Goal: Check status: Check status

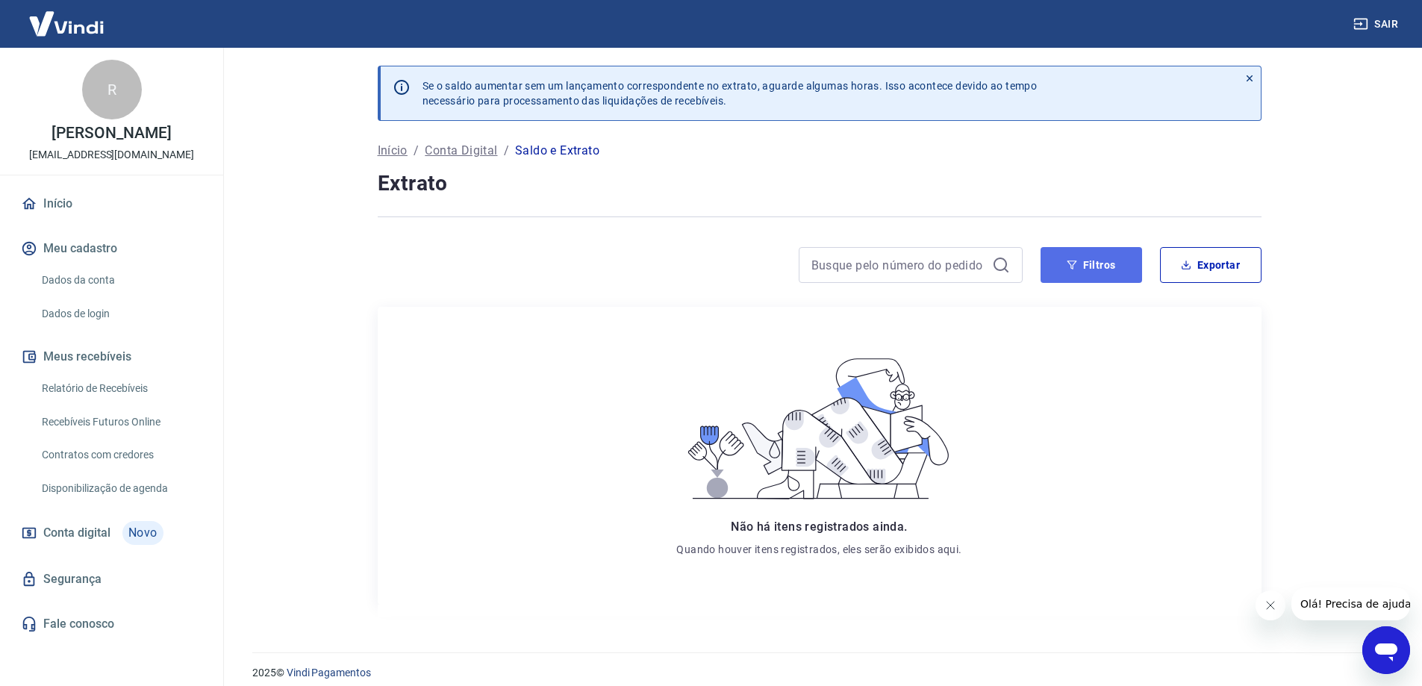
click at [1112, 271] on button "Filtros" at bounding box center [1092, 265] width 102 height 36
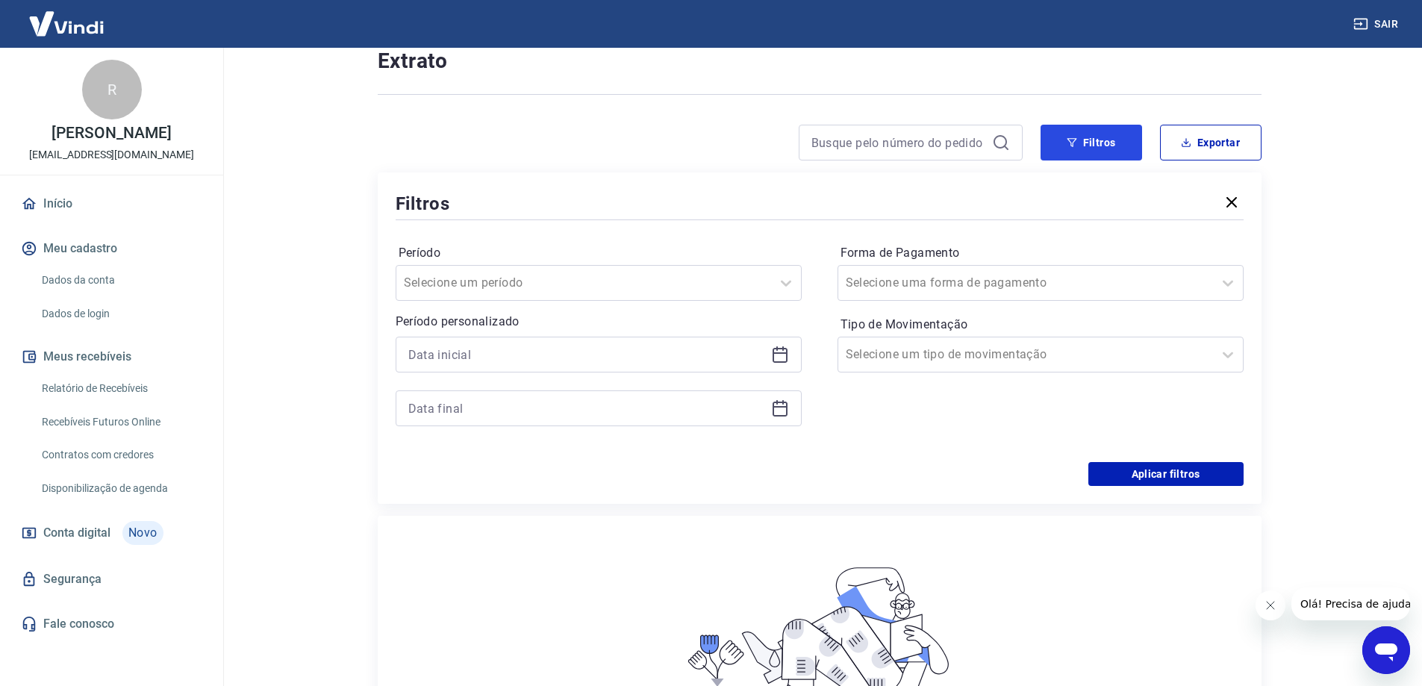
scroll to position [149, 0]
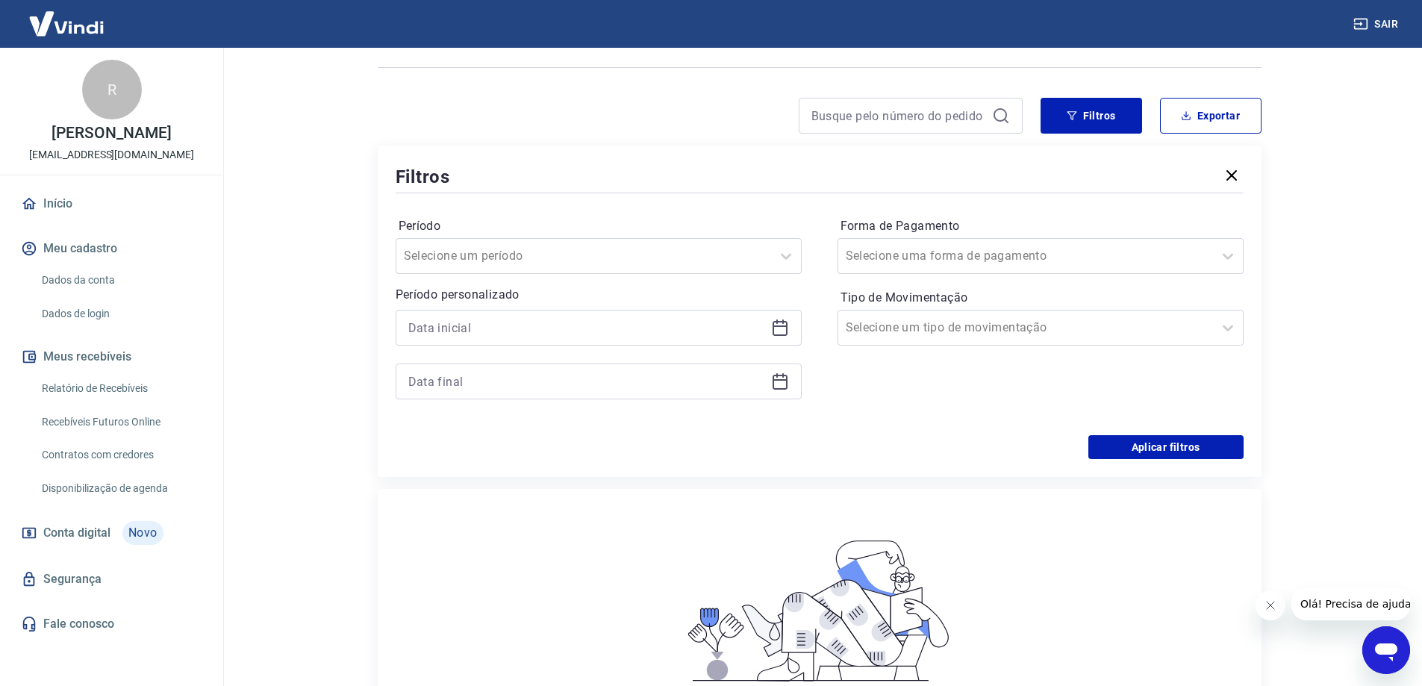
click at [81, 533] on span "Conta digital" at bounding box center [76, 533] width 67 height 21
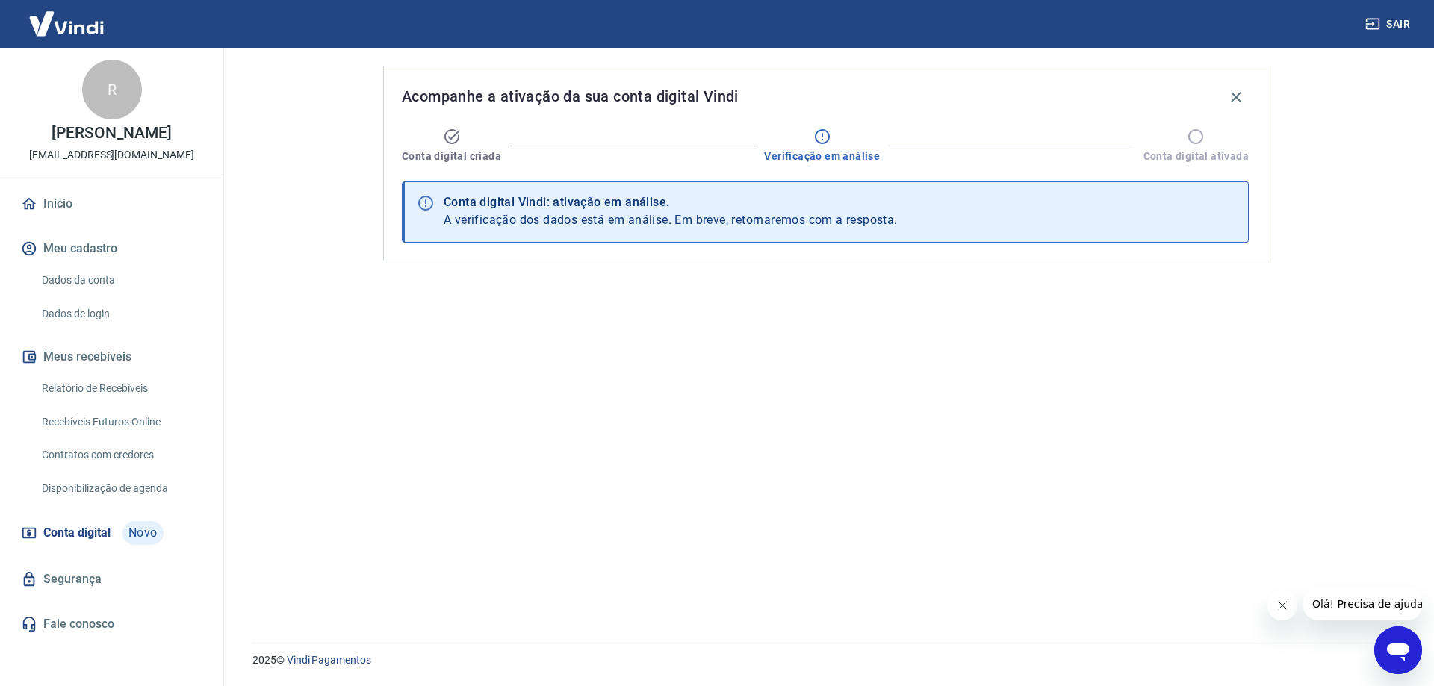
click at [768, 220] on span "A verificação dos dados está em análise. Em breve, retornaremos com a resposta." at bounding box center [670, 220] width 454 height 14
click at [768, 221] on span "A verificação dos dados está em análise. Em breve, retornaremos com a resposta." at bounding box center [670, 220] width 454 height 14
drag, startPoint x: 768, startPoint y: 221, endPoint x: 828, endPoint y: 264, distance: 73.8
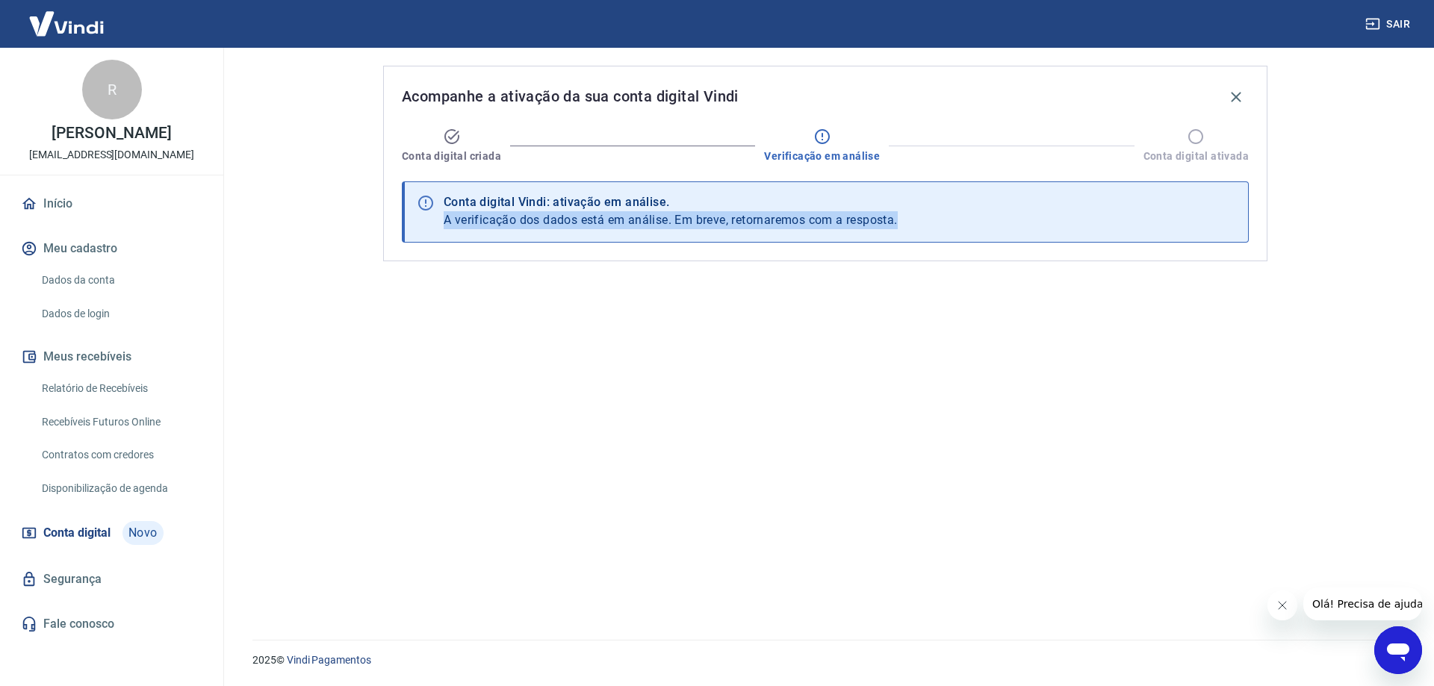
click at [769, 222] on span "A verificação dos dados está em análise. Em breve, retornaremos com a resposta." at bounding box center [670, 220] width 454 height 14
click at [826, 255] on div "Acompanhe a ativação da sua conta digital Vindi Conta digital criada Verificaçã…" at bounding box center [825, 164] width 884 height 196
click at [426, 202] on icon at bounding box center [425, 203] width 15 height 15
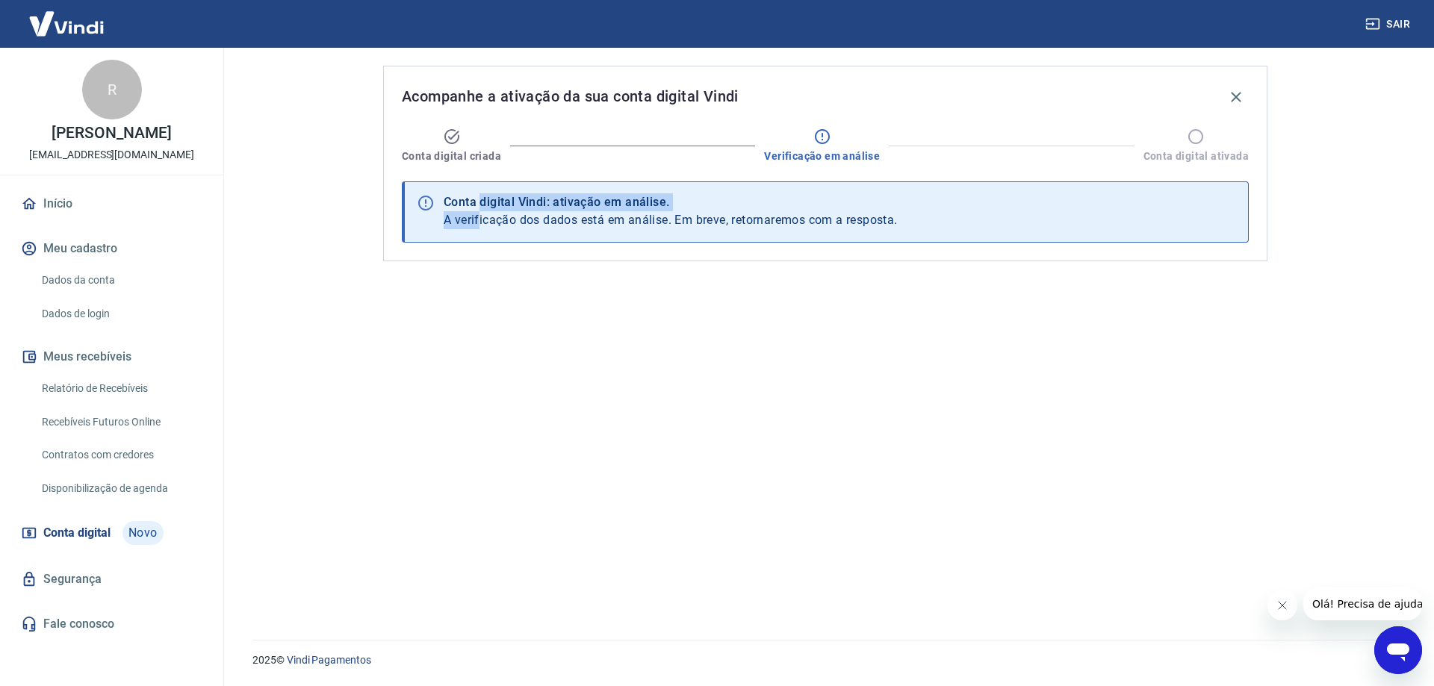
click at [481, 211] on div "Conta digital Vindi: ativação em análise. A verificação dos dados está em análi…" at bounding box center [670, 212] width 454 height 46
click at [497, 208] on div "Conta digital Vindi: ativação em análise." at bounding box center [670, 202] width 454 height 18
drag, startPoint x: 497, startPoint y: 208, endPoint x: 510, endPoint y: 202, distance: 14.0
click at [503, 207] on div "Conta digital Vindi: ativação em análise." at bounding box center [670, 202] width 454 height 18
click at [509, 198] on div "Conta digital Vindi: ativação em análise." at bounding box center [670, 202] width 454 height 18
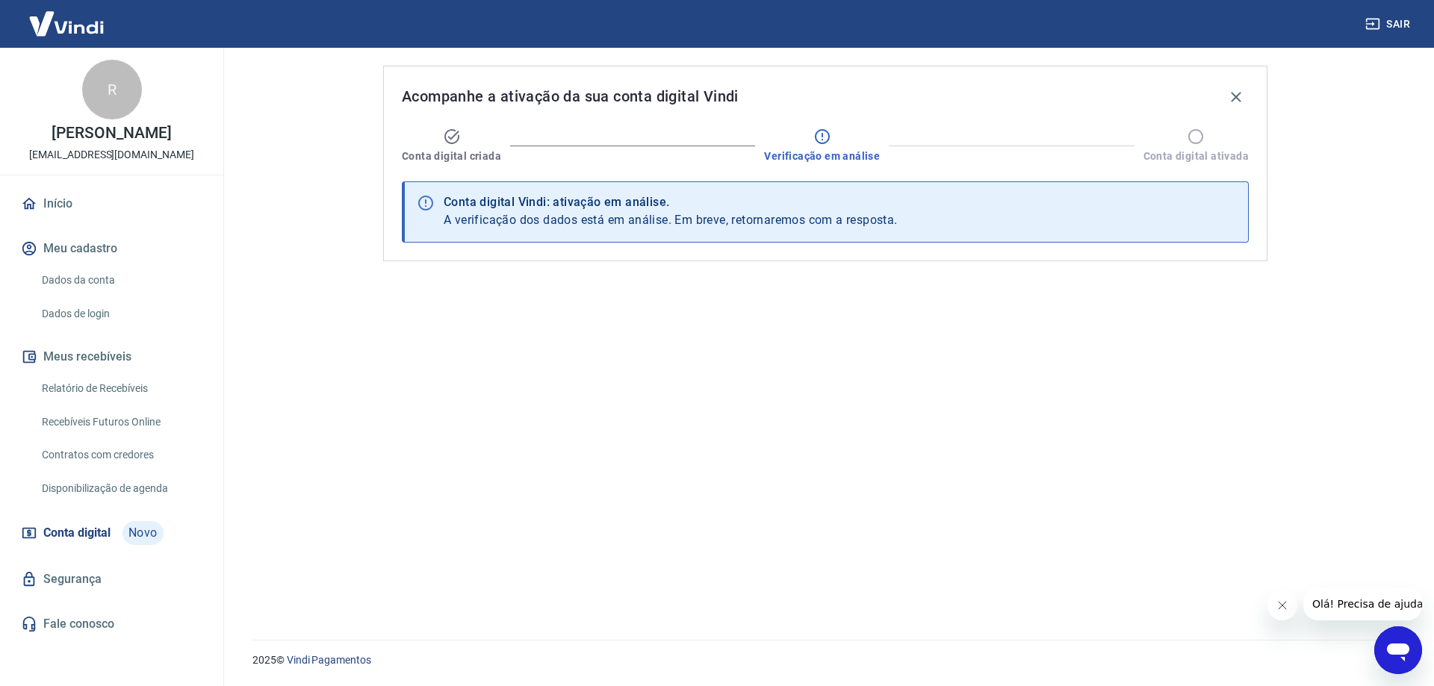
drag, startPoint x: 511, startPoint y: 202, endPoint x: 512, endPoint y: 190, distance: 12.8
click at [512, 190] on div "Conta digital Vindi: ativação em análise. A verificação dos dados está em análi…" at bounding box center [670, 212] width 454 height 46
click at [818, 143] on icon at bounding box center [822, 137] width 18 height 18
drag, startPoint x: 818, startPoint y: 143, endPoint x: 494, endPoint y: 135, distance: 323.4
click at [817, 143] on icon at bounding box center [822, 137] width 18 height 18
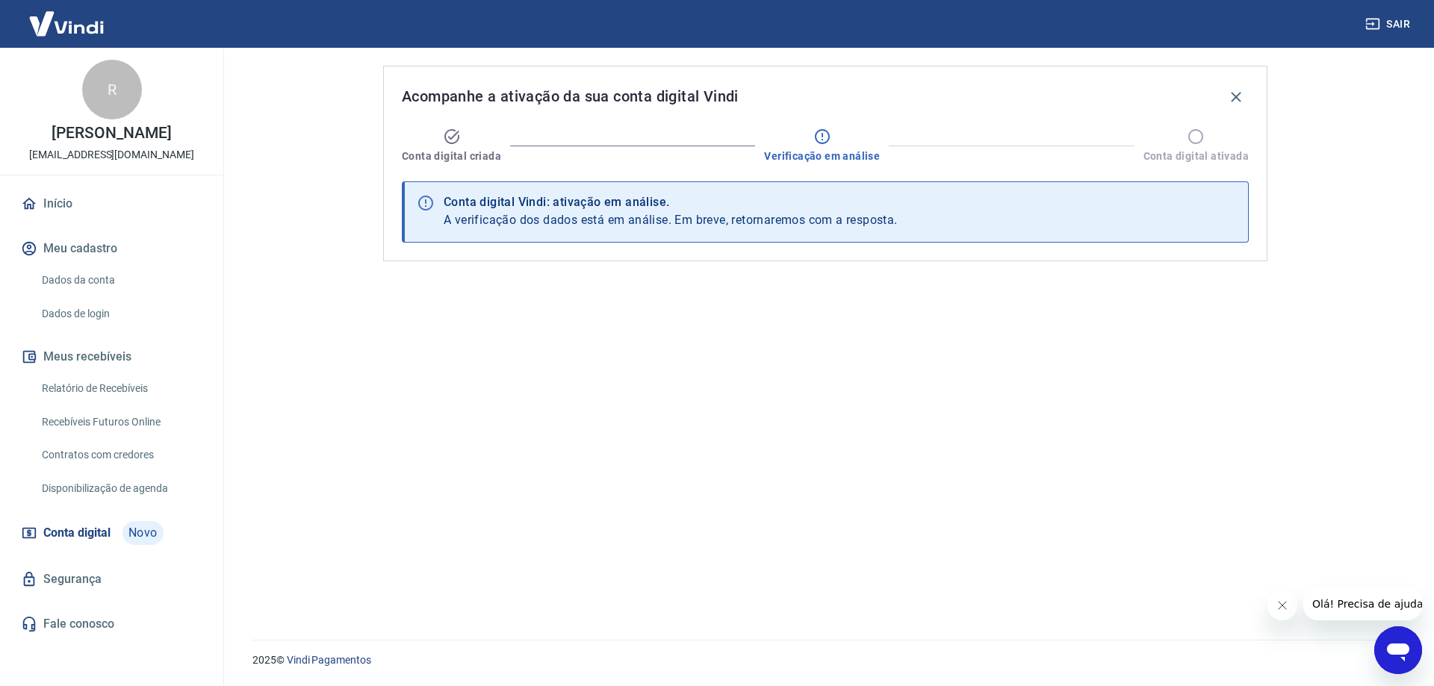
drag, startPoint x: 65, startPoint y: 204, endPoint x: 84, endPoint y: 194, distance: 21.0
click at [64, 204] on link "Início" at bounding box center [111, 203] width 187 height 33
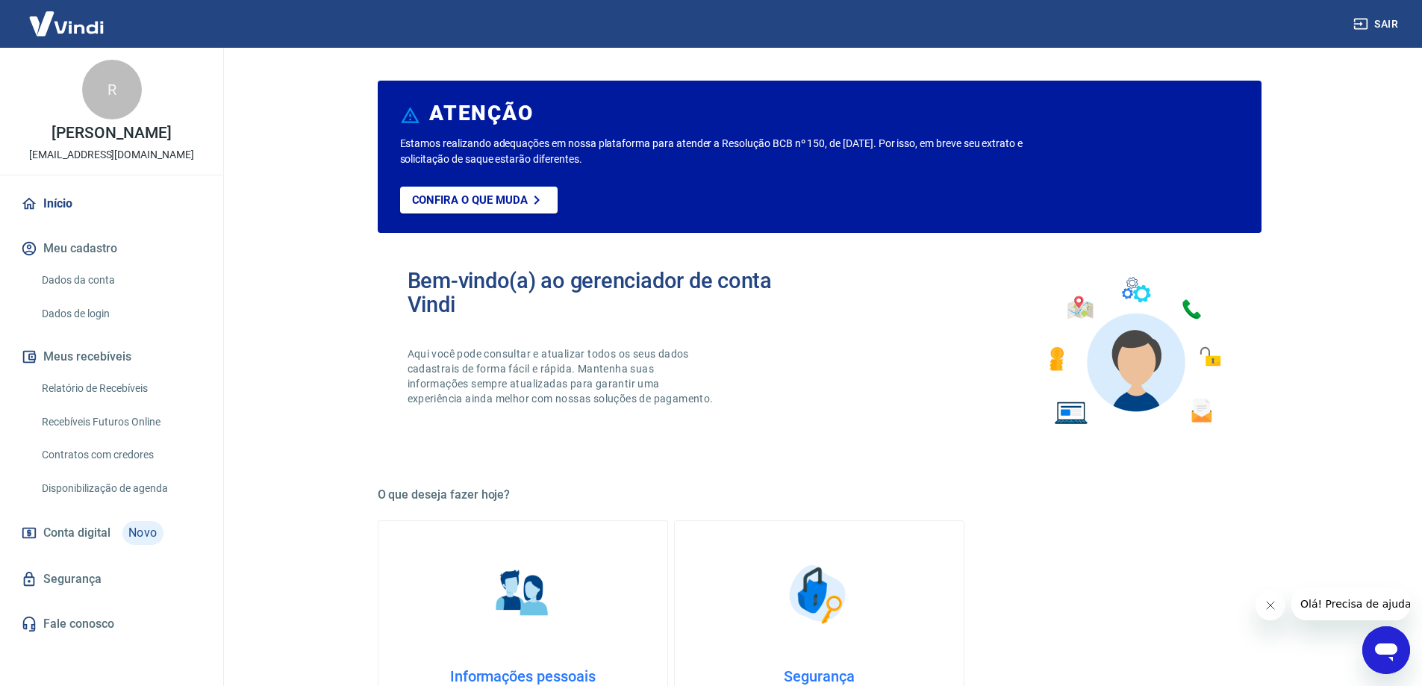
click at [83, 364] on button "Meus recebíveis" at bounding box center [111, 356] width 187 height 33
click at [84, 246] on button "Meu cadastro" at bounding box center [111, 248] width 187 height 33
click at [51, 30] on img at bounding box center [66, 24] width 97 height 46
